Goal: Task Accomplishment & Management: Manage account settings

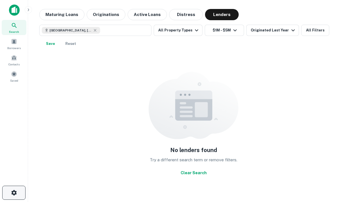
click at [14, 193] on icon "button" at bounding box center [14, 192] width 7 height 7
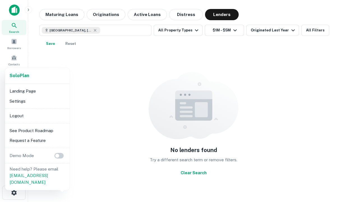
click at [37, 116] on li "Logout" at bounding box center [37, 116] width 60 height 10
